Goal: Find specific page/section

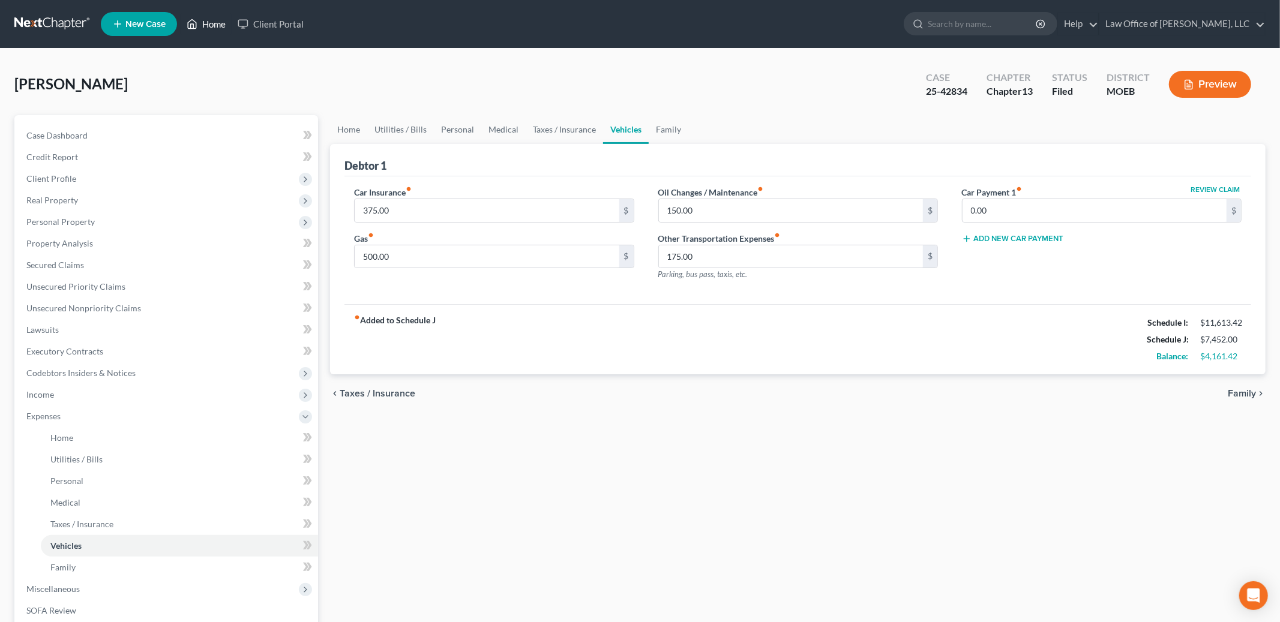
click at [211, 28] on link "Home" at bounding box center [206, 24] width 51 height 22
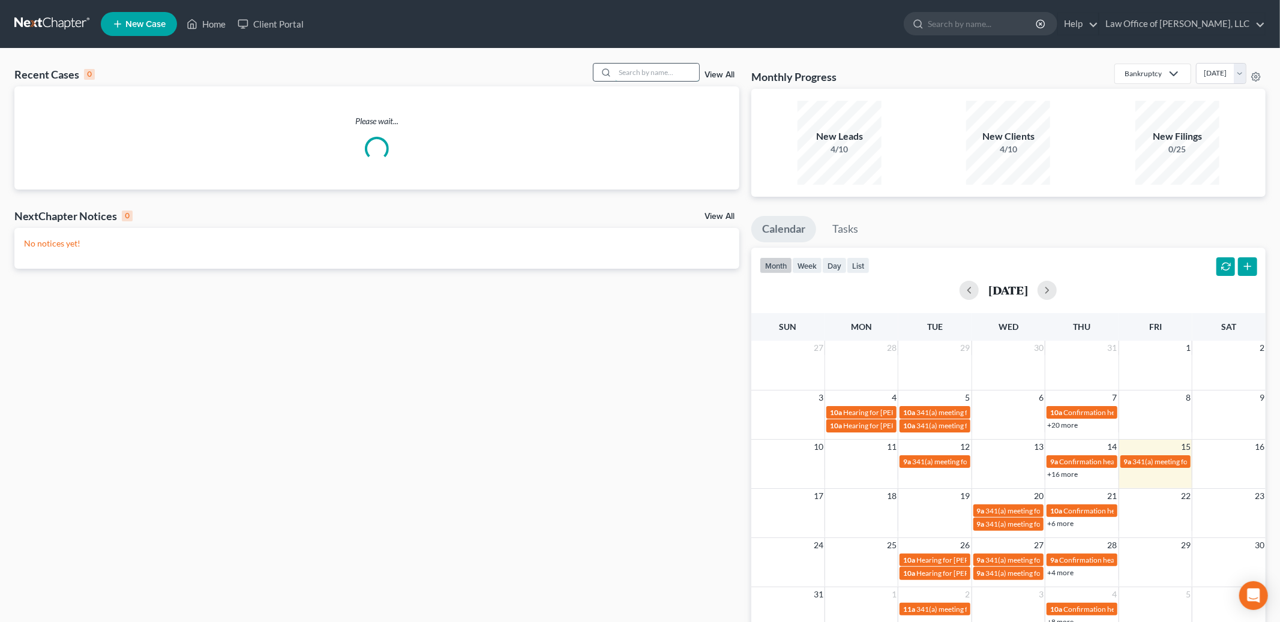
click at [635, 70] on input "search" at bounding box center [657, 72] width 84 height 17
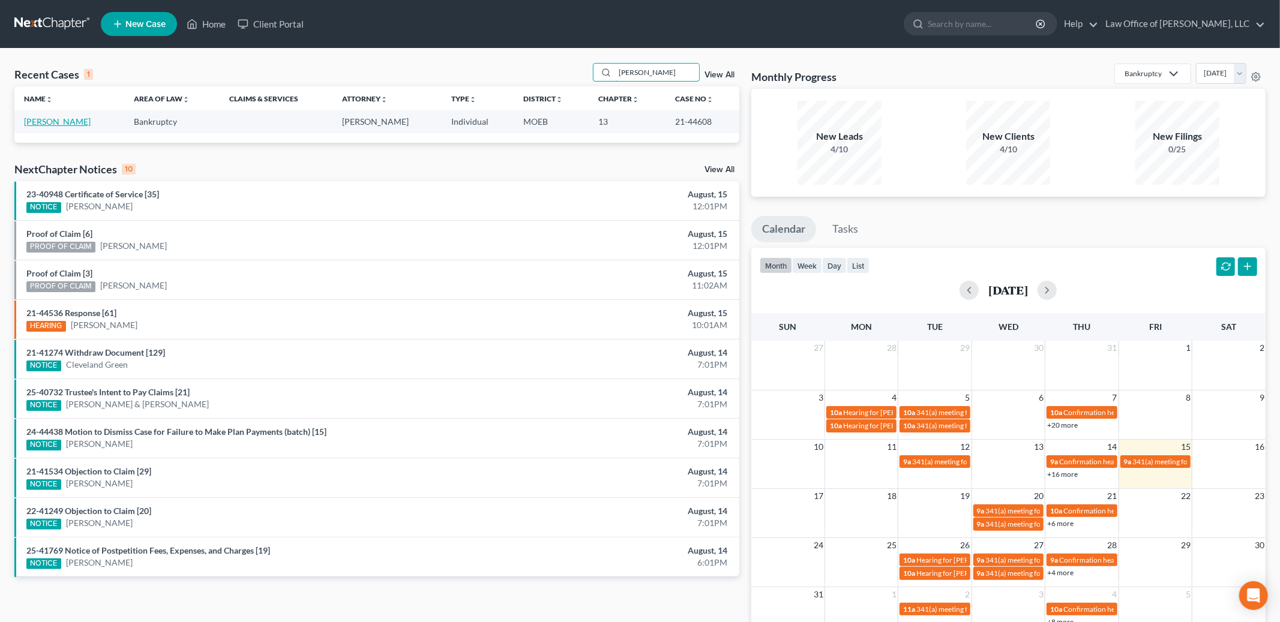
type input "[PERSON_NAME]"
click at [26, 120] on link "[PERSON_NAME]" at bounding box center [57, 121] width 67 height 10
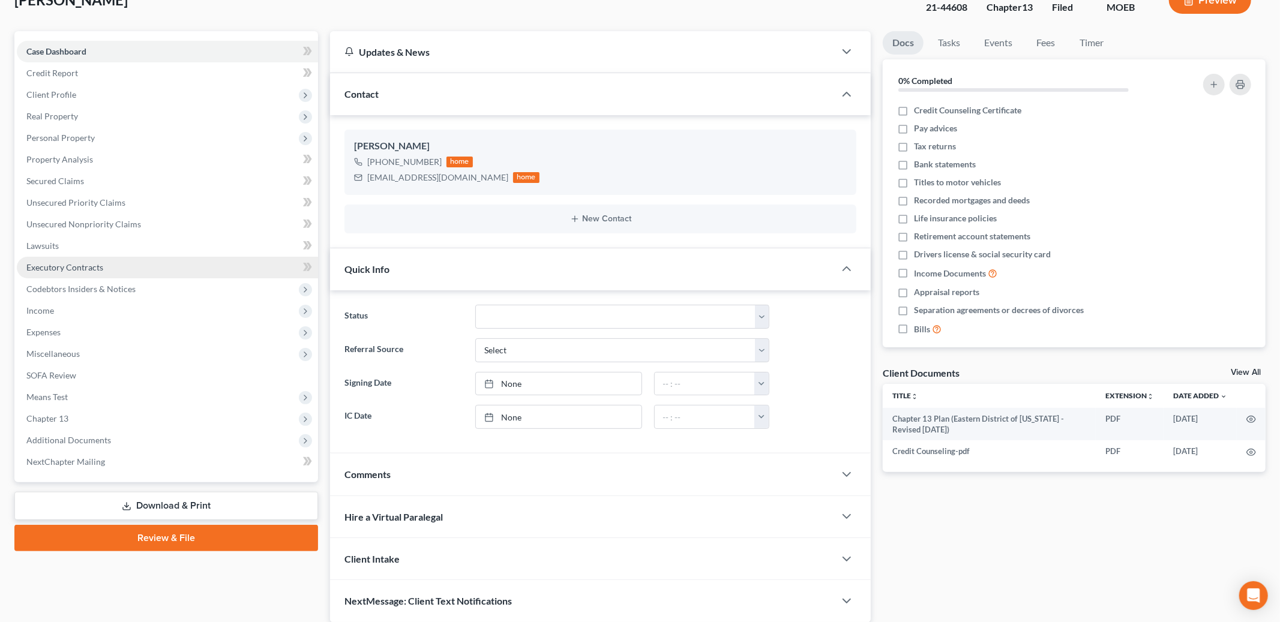
scroll to position [104, 0]
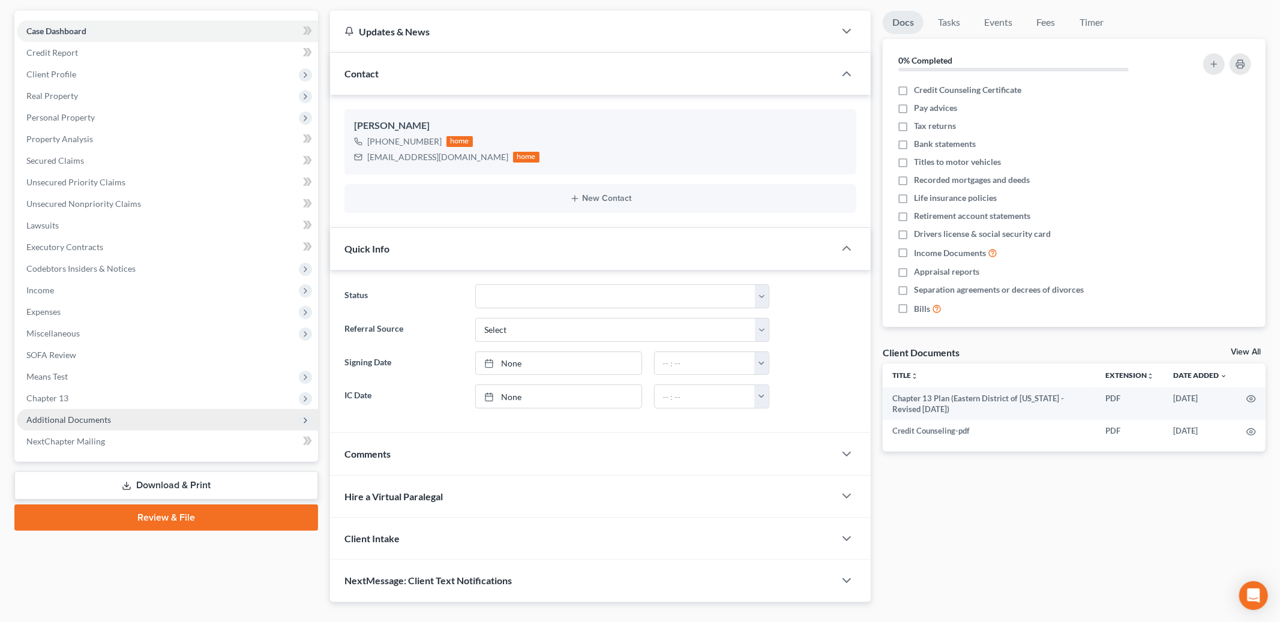
click at [99, 420] on span "Additional Documents" at bounding box center [68, 420] width 85 height 10
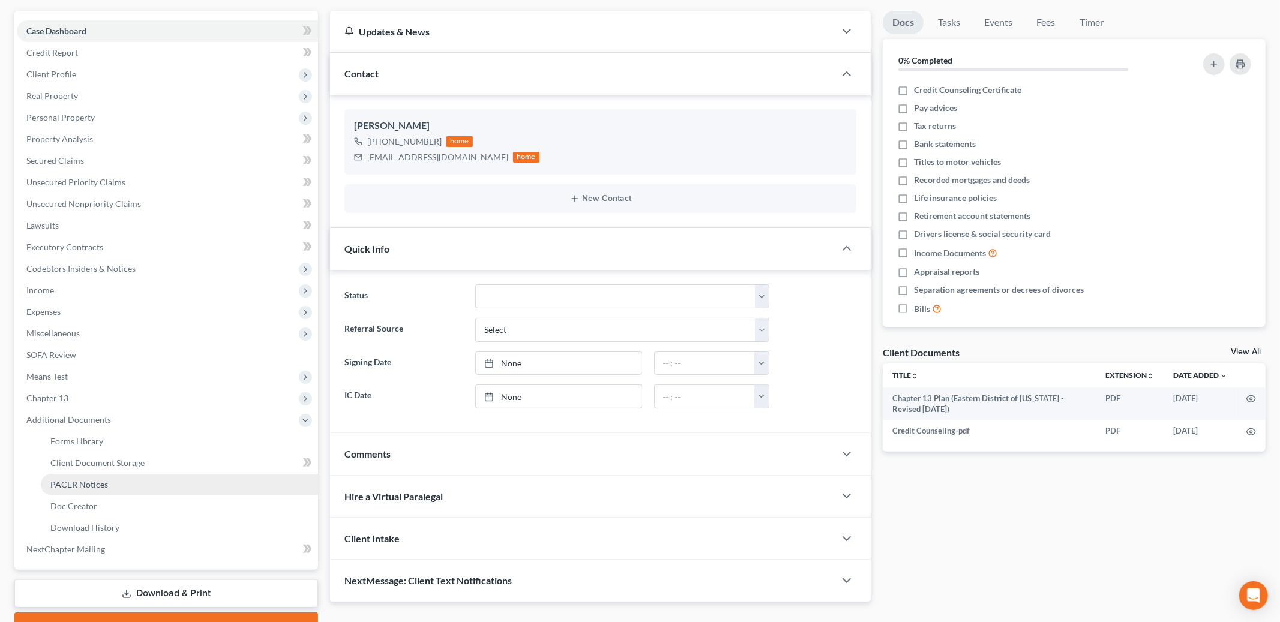
click at [94, 483] on span "PACER Notices" at bounding box center [79, 485] width 58 height 10
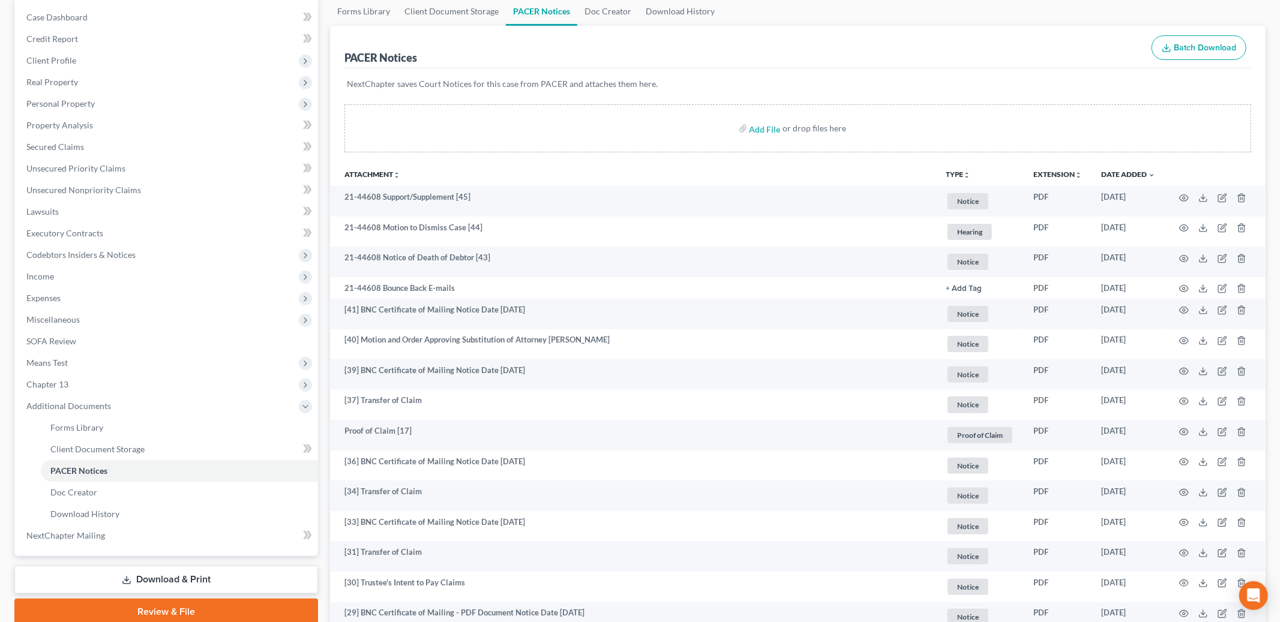
scroll to position [134, 0]
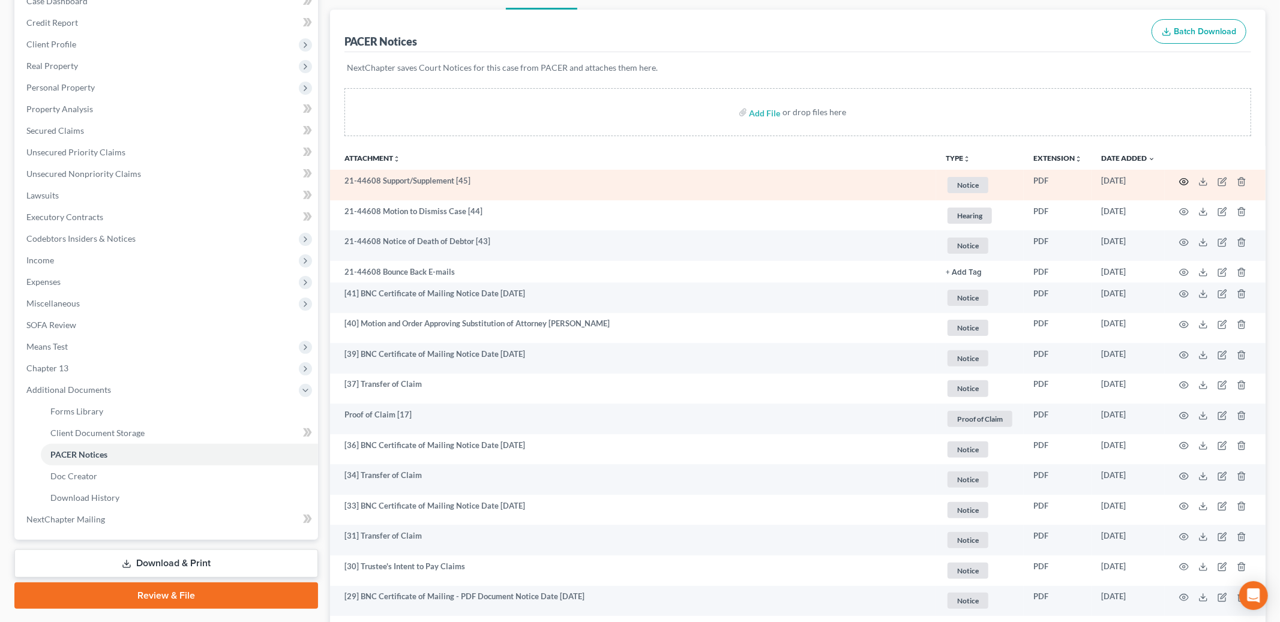
click at [1180, 181] on icon "button" at bounding box center [1184, 181] width 9 height 7
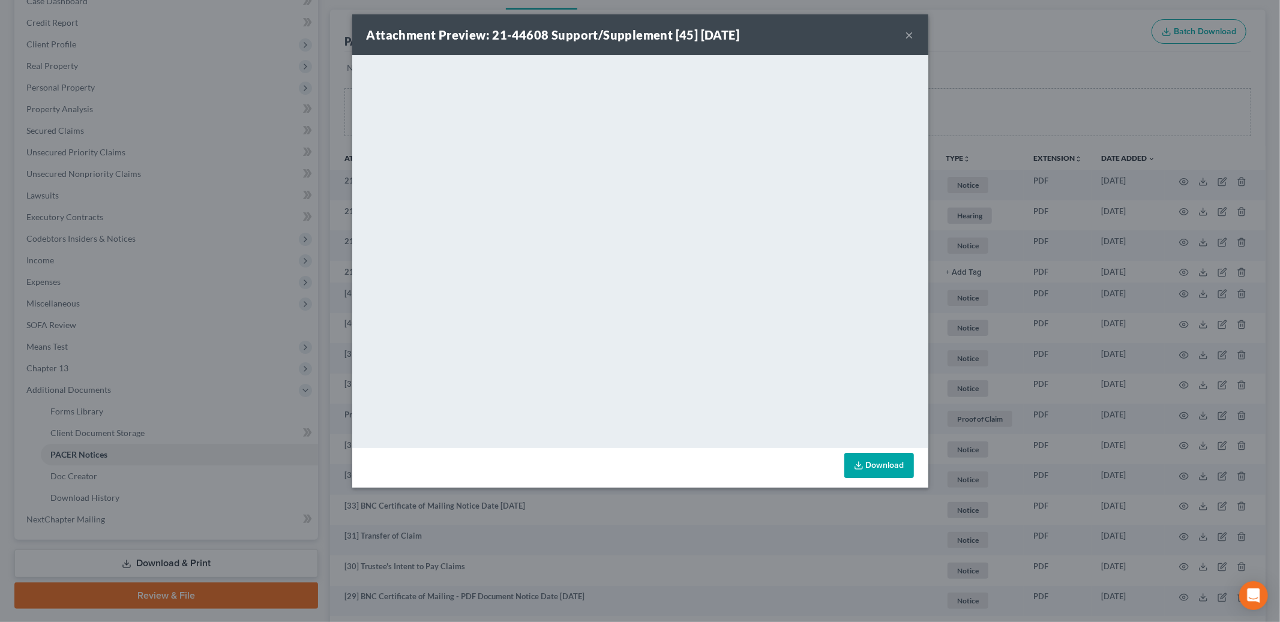
click at [915, 40] on div "Attachment Preview: 21-44608 Support/Supplement [45] [DATE] ×" at bounding box center [640, 34] width 576 height 41
click at [908, 33] on button "×" at bounding box center [910, 35] width 8 height 14
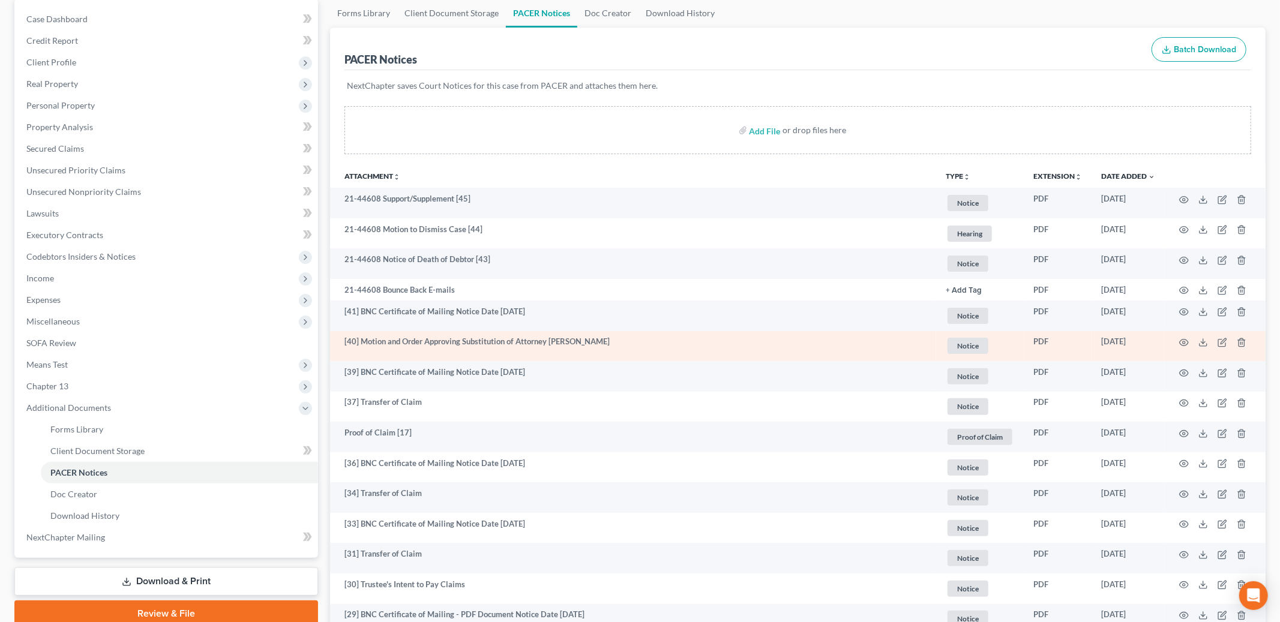
scroll to position [115, 0]
